Goal: Obtain resource: Obtain resource

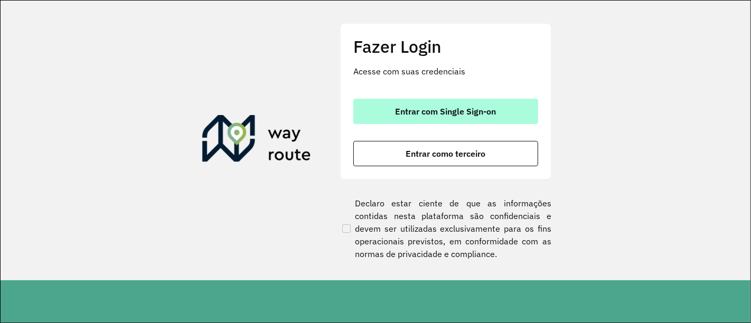
click at [416, 112] on span "Entrar com Single Sign-on" at bounding box center [445, 111] width 101 height 8
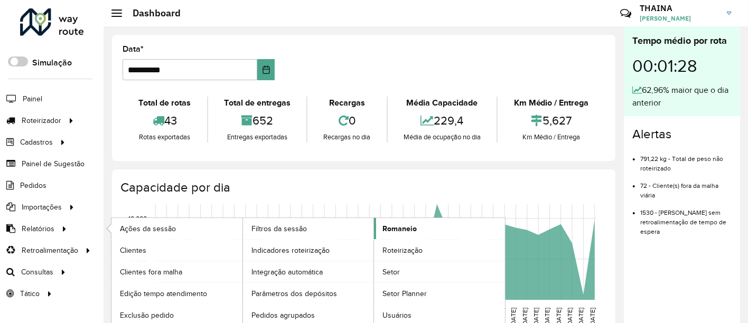
click at [408, 223] on span "Romaneio" at bounding box center [399, 228] width 34 height 11
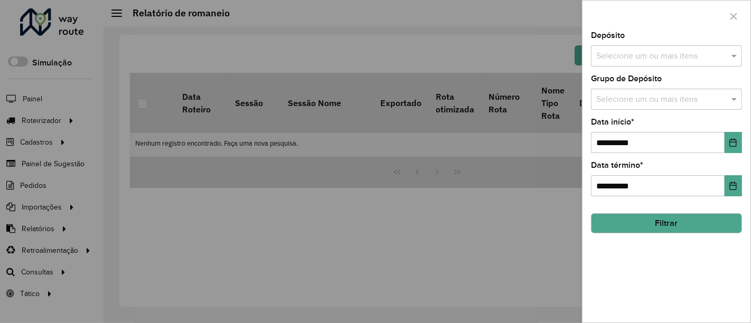
click at [617, 56] on input "text" at bounding box center [660, 56] width 135 height 13
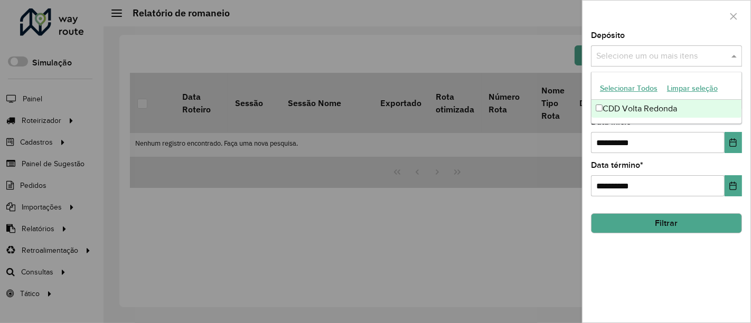
click at [606, 110] on div "CDD Volta Redonda" at bounding box center [666, 109] width 150 height 18
click at [624, 127] on label "Data início *" at bounding box center [612, 122] width 43 height 13
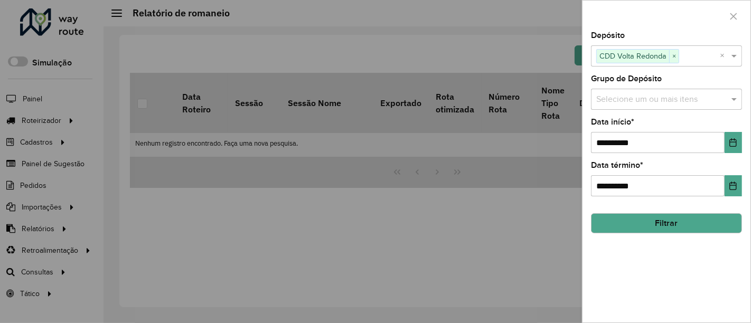
click at [620, 103] on input "text" at bounding box center [660, 99] width 135 height 13
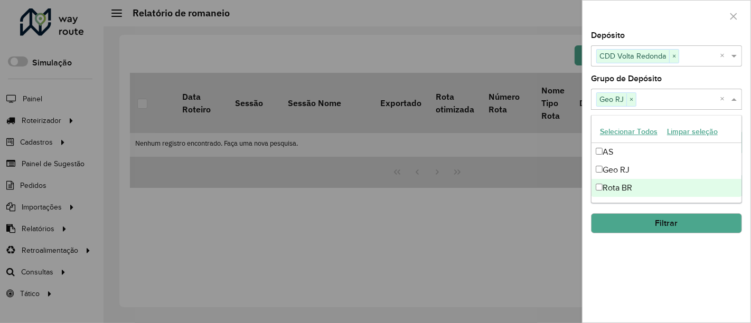
click at [624, 278] on div "**********" at bounding box center [666, 177] width 168 height 291
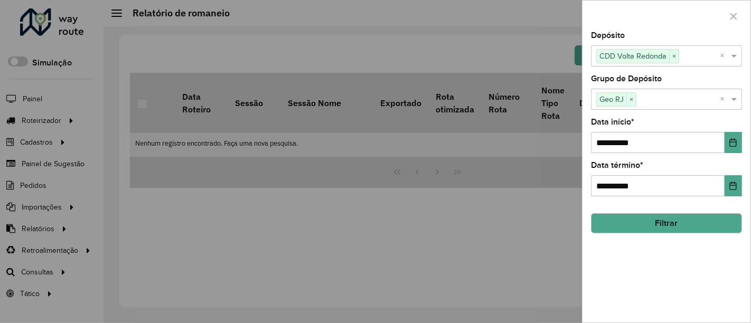
click at [698, 215] on button "Filtrar" at bounding box center [666, 223] width 151 height 20
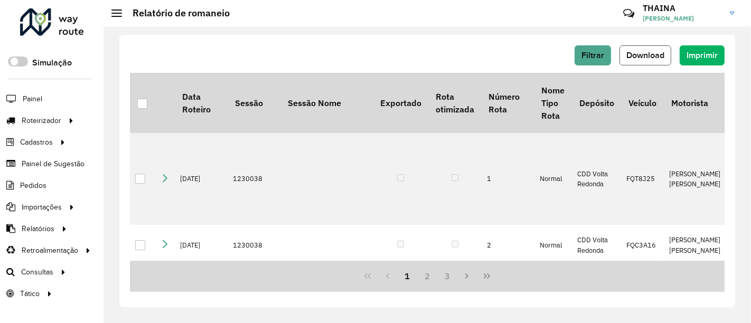
click at [644, 57] on span "Download" at bounding box center [645, 55] width 38 height 9
